Goal: Information Seeking & Learning: Learn about a topic

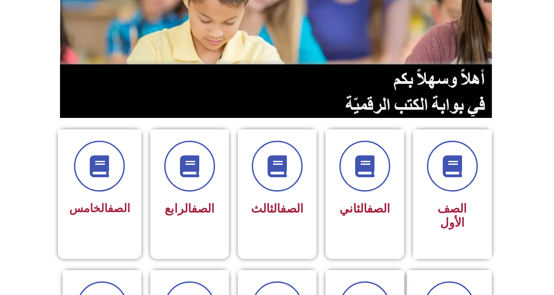
scroll to position [131, 0]
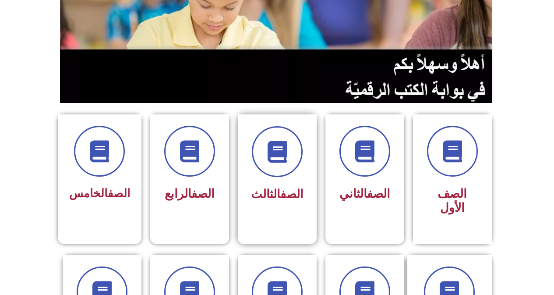
click at [280, 195] on link "الصف" at bounding box center [291, 194] width 23 height 14
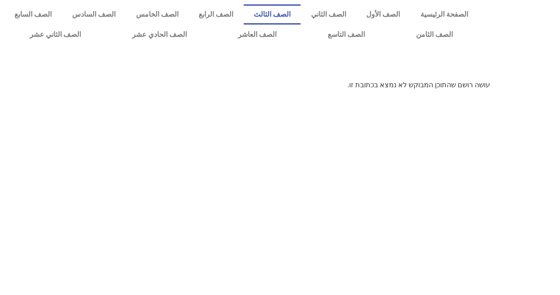
click at [301, 14] on link "الصف الثالث" at bounding box center [272, 14] width 57 height 20
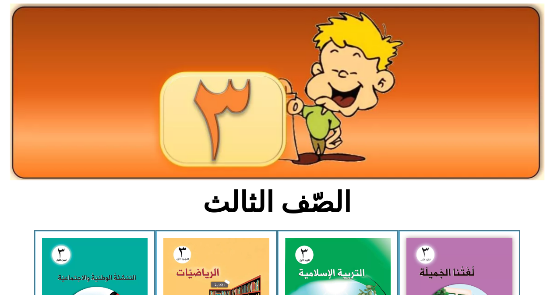
scroll to position [131, 0]
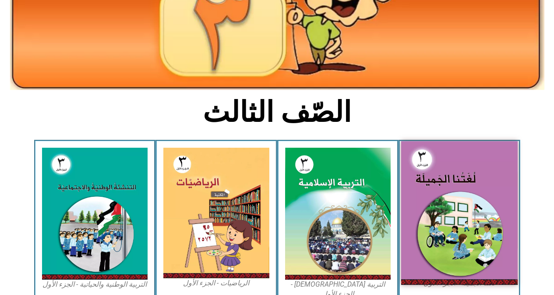
click at [437, 192] on img at bounding box center [459, 212] width 116 height 143
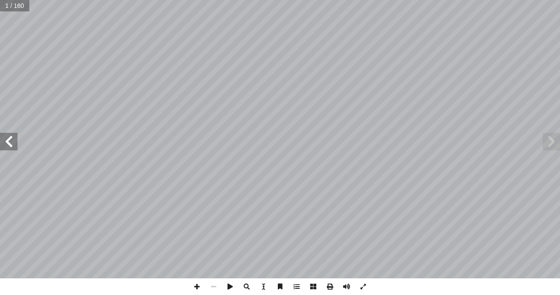
click at [9, 138] on span at bounding box center [9, 142] width 18 height 18
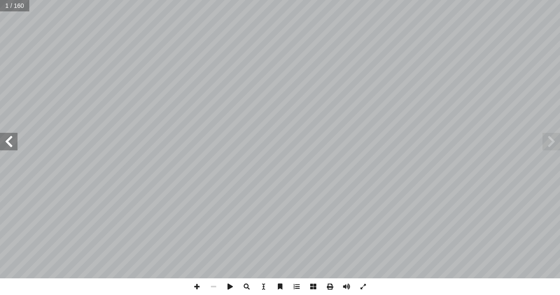
click at [9, 138] on span at bounding box center [9, 142] width 18 height 18
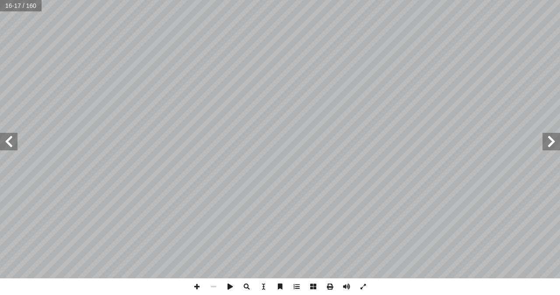
click at [9, 138] on span at bounding box center [9, 142] width 18 height 18
click at [7, 145] on span at bounding box center [9, 142] width 18 height 18
click at [11, 144] on span at bounding box center [9, 142] width 18 height 18
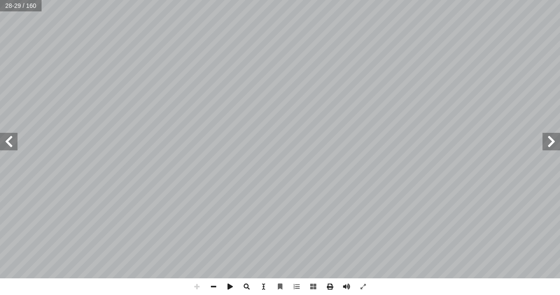
click at [550, 144] on span at bounding box center [552, 142] width 18 height 18
